Goal: Transaction & Acquisition: Subscribe to service/newsletter

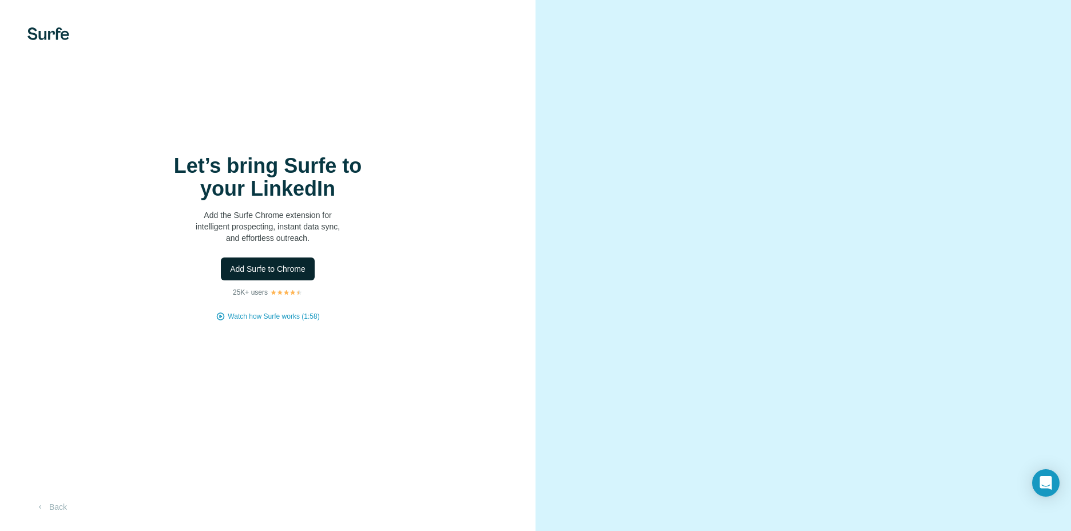
click at [284, 271] on span "Add Surfe to Chrome" at bounding box center [268, 268] width 76 height 11
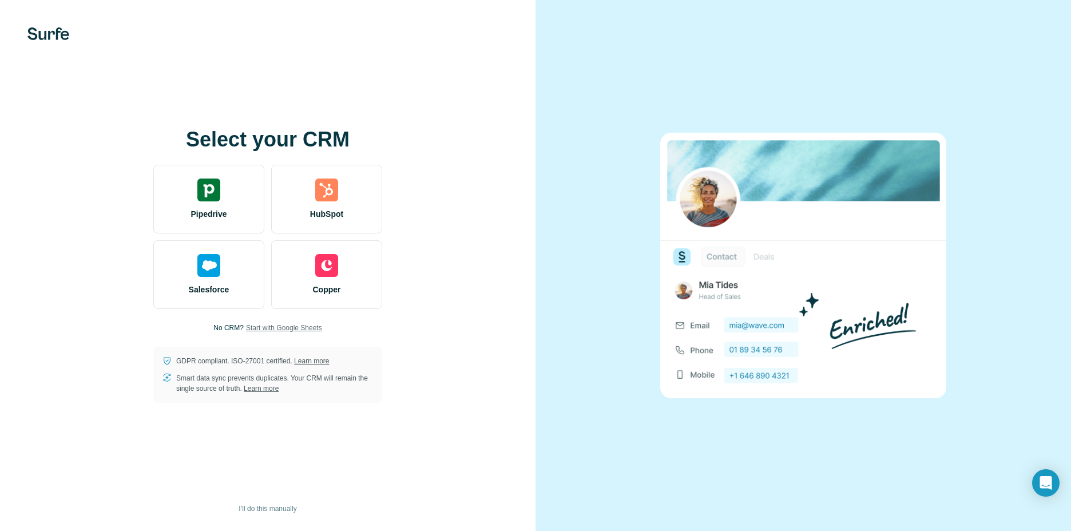
click at [274, 325] on span "Start with Google Sheets" at bounding box center [284, 328] width 76 height 10
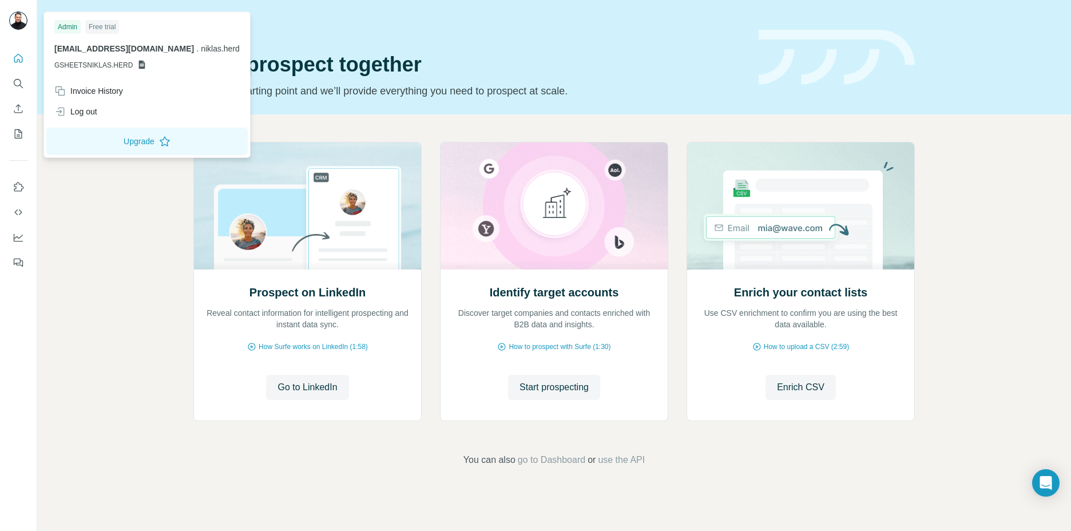
click at [19, 26] on img at bounding box center [18, 20] width 18 height 18
click at [17, 234] on icon "Dashboard" at bounding box center [18, 237] width 11 height 11
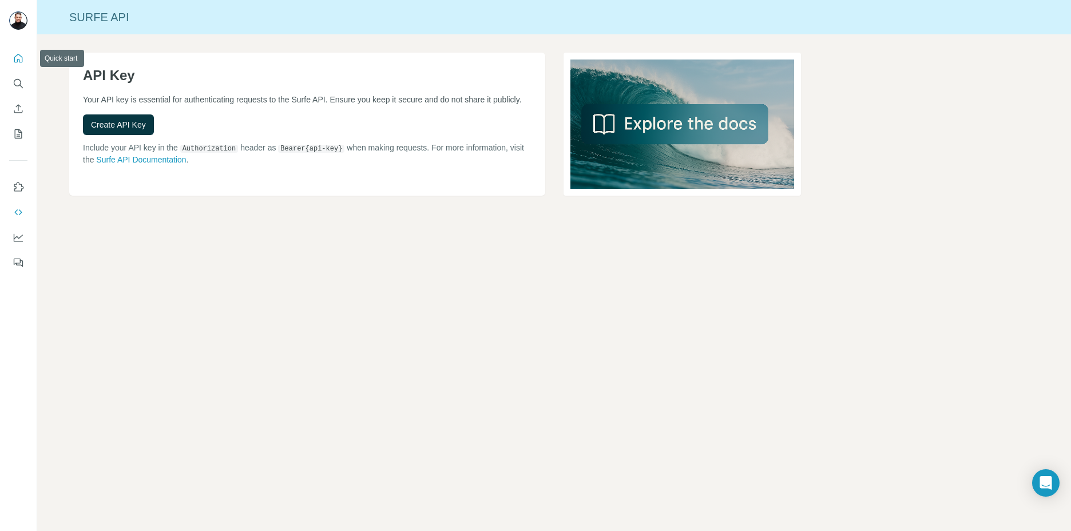
click at [20, 59] on icon "Quick start" at bounding box center [18, 58] width 11 height 11
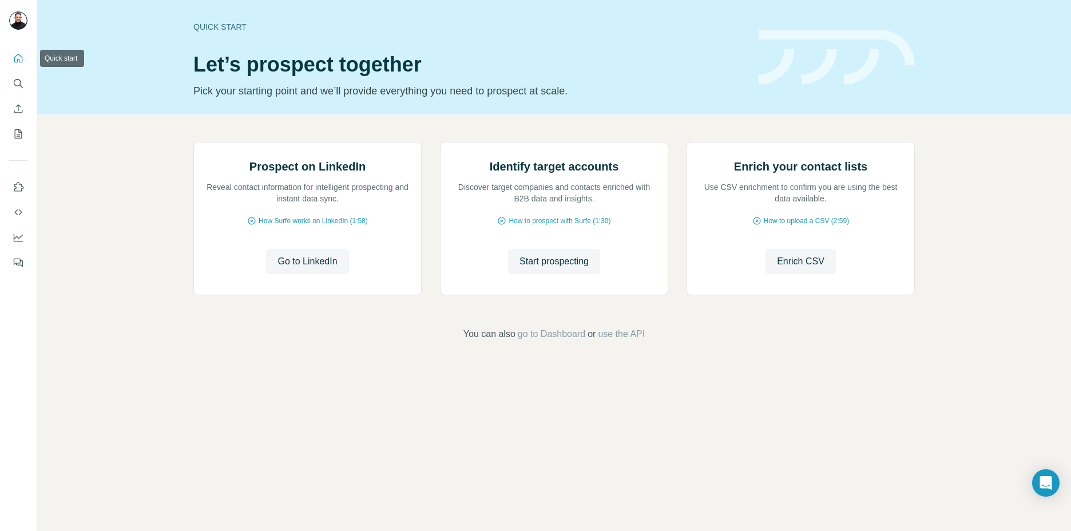
click at [23, 63] on icon "Quick start" at bounding box center [18, 58] width 11 height 11
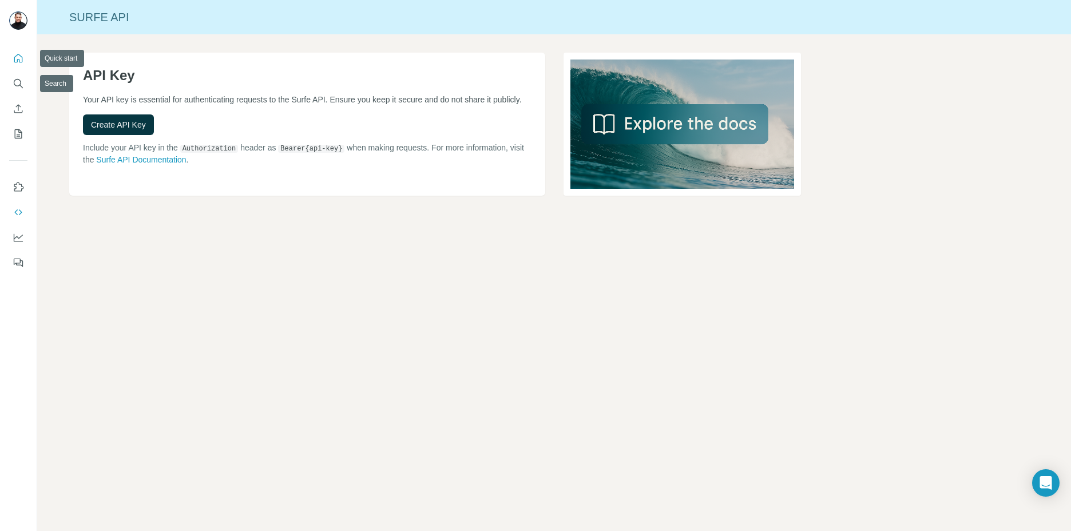
click at [21, 59] on icon "Quick start" at bounding box center [18, 58] width 11 height 11
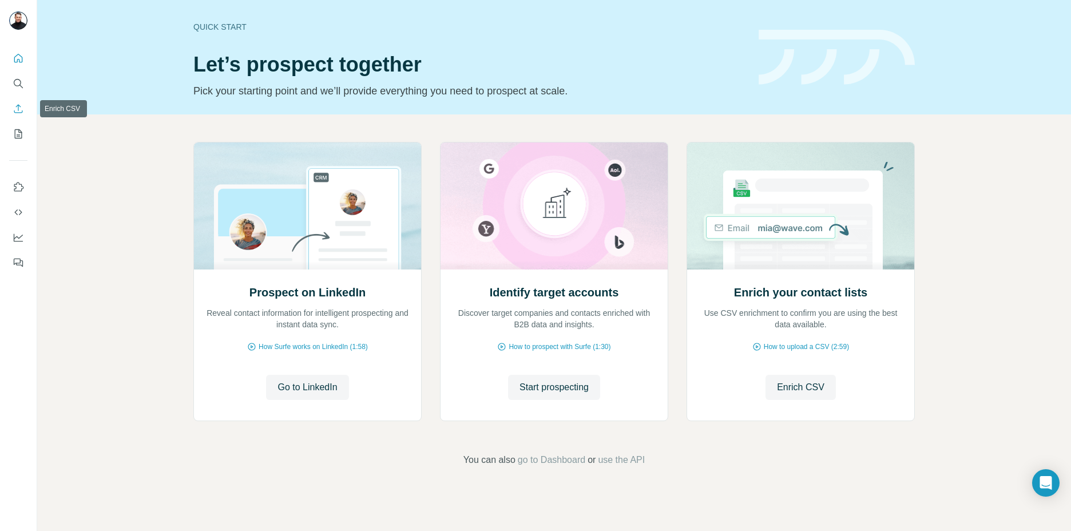
click at [18, 106] on icon "Enrich CSV" at bounding box center [18, 108] width 11 height 11
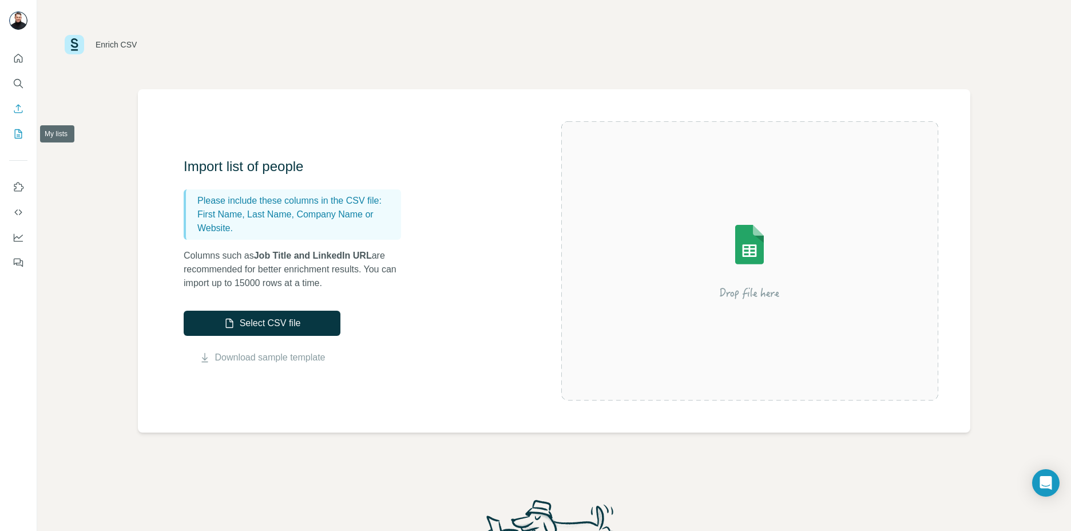
click at [21, 133] on icon "My lists" at bounding box center [18, 133] width 11 height 11
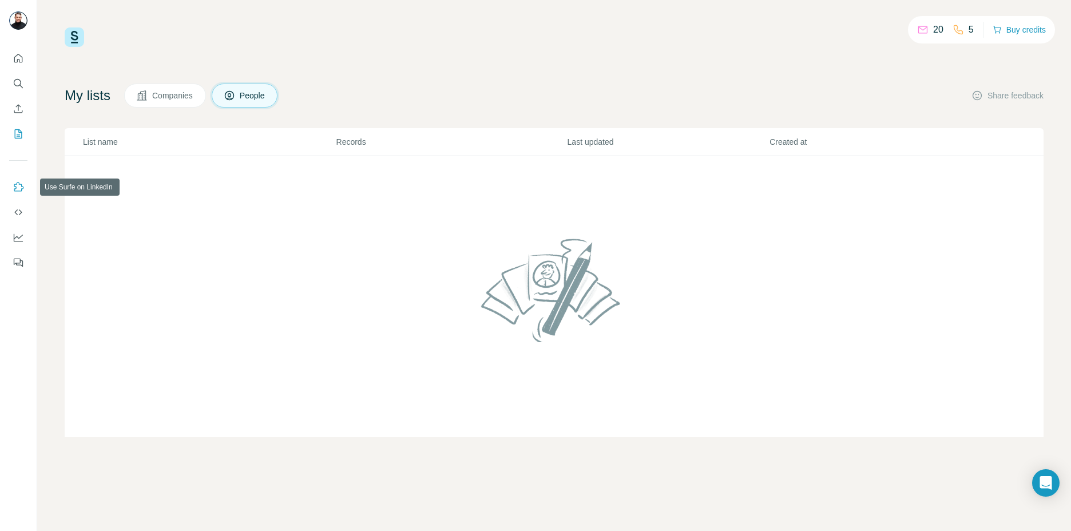
click at [18, 185] on icon "Use Surfe on LinkedIn" at bounding box center [18, 186] width 11 height 11
